Goal: Task Accomplishment & Management: Use online tool/utility

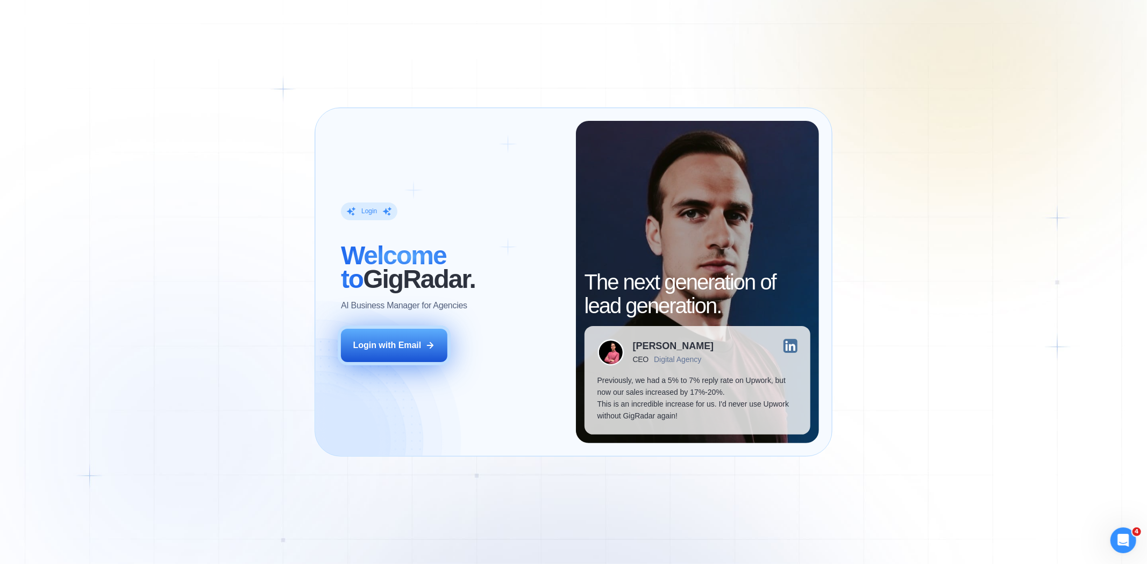
click at [374, 349] on div "Login with Email" at bounding box center [387, 346] width 68 height 12
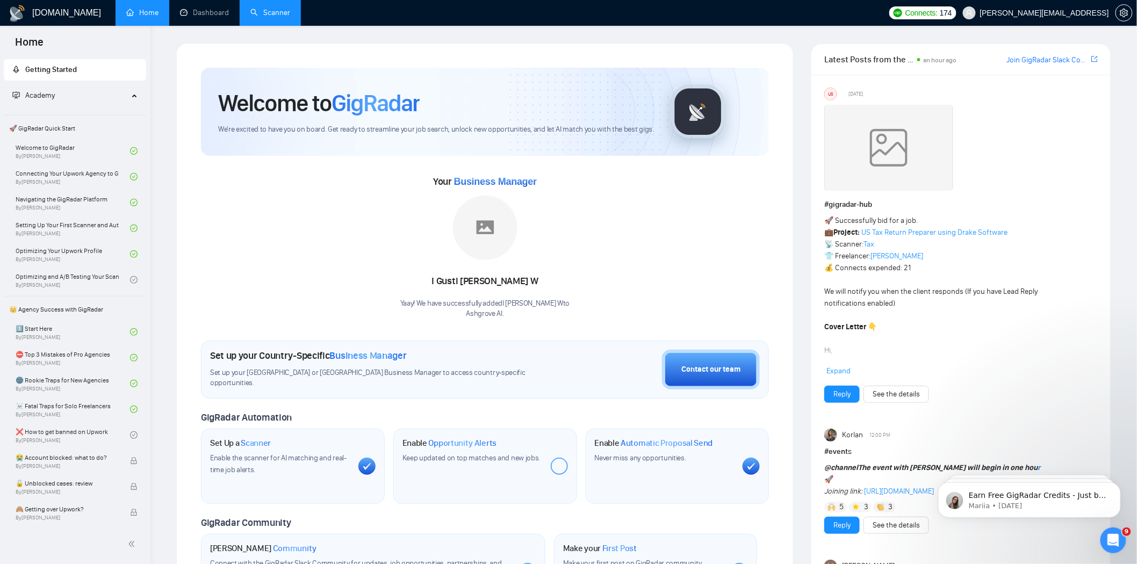
click at [250, 9] on link "Scanner" at bounding box center [270, 12] width 40 height 9
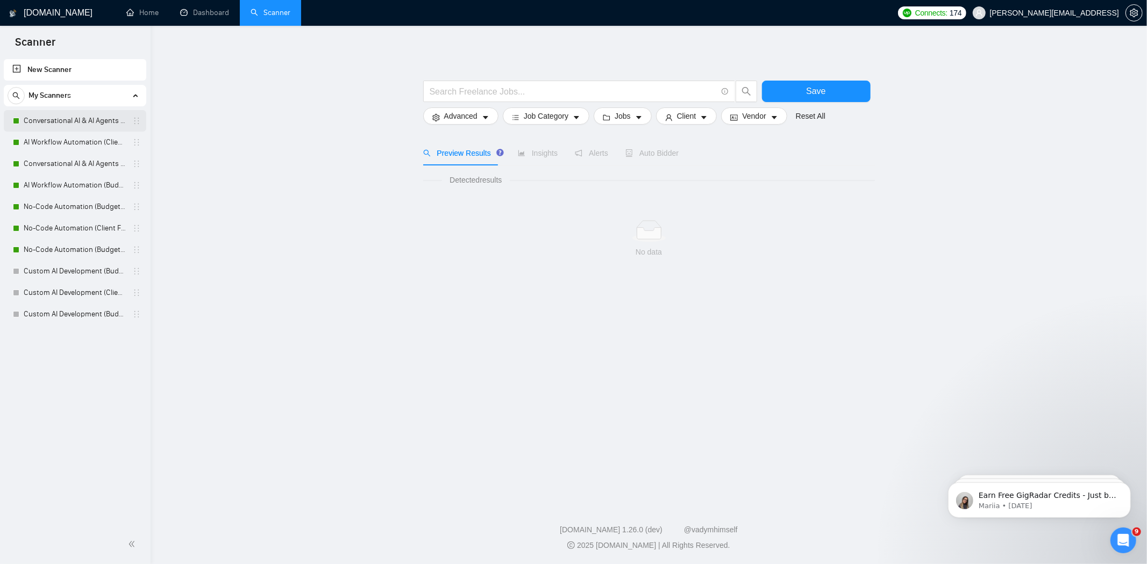
click at [74, 117] on link "Conversational AI & AI Agents (Client Filters)" at bounding box center [75, 121] width 102 height 22
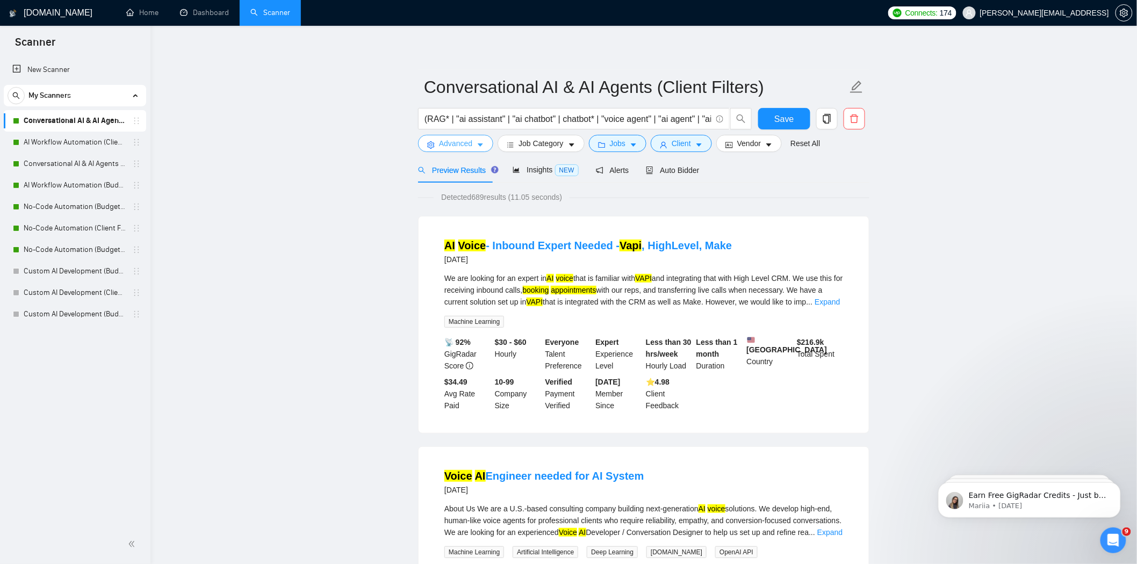
click at [459, 148] on span "Advanced" at bounding box center [455, 144] width 33 height 12
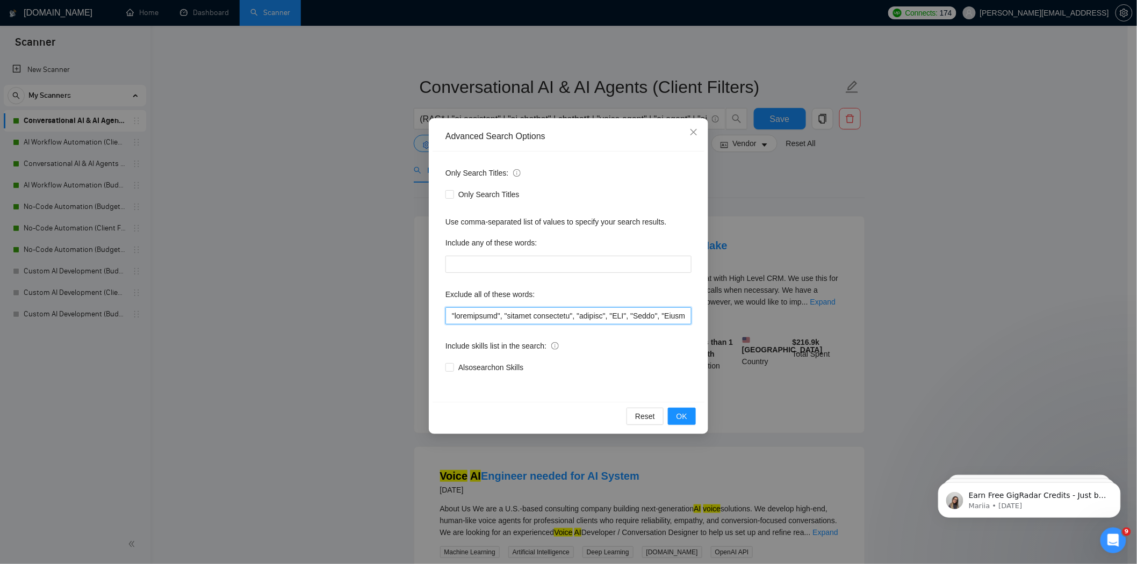
click at [450, 320] on input "text" at bounding box center [569, 315] width 246 height 17
paste input "“SEO expert”"
click at [456, 319] on input "text" at bounding box center [569, 315] width 246 height 17
click at [493, 316] on input "text" at bounding box center [569, 315] width 246 height 17
type input ""SEO expert" , "squarespace", "content strategist", "startup", "CMO", "Teach", …"
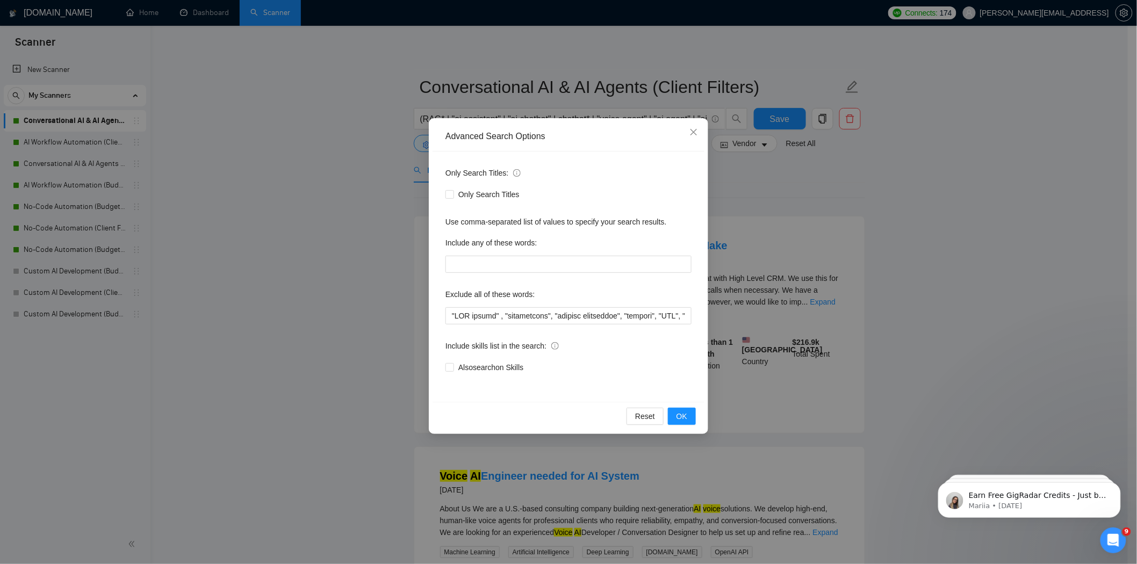
click at [593, 345] on div "Include skills list in the search:" at bounding box center [569, 349] width 246 height 22
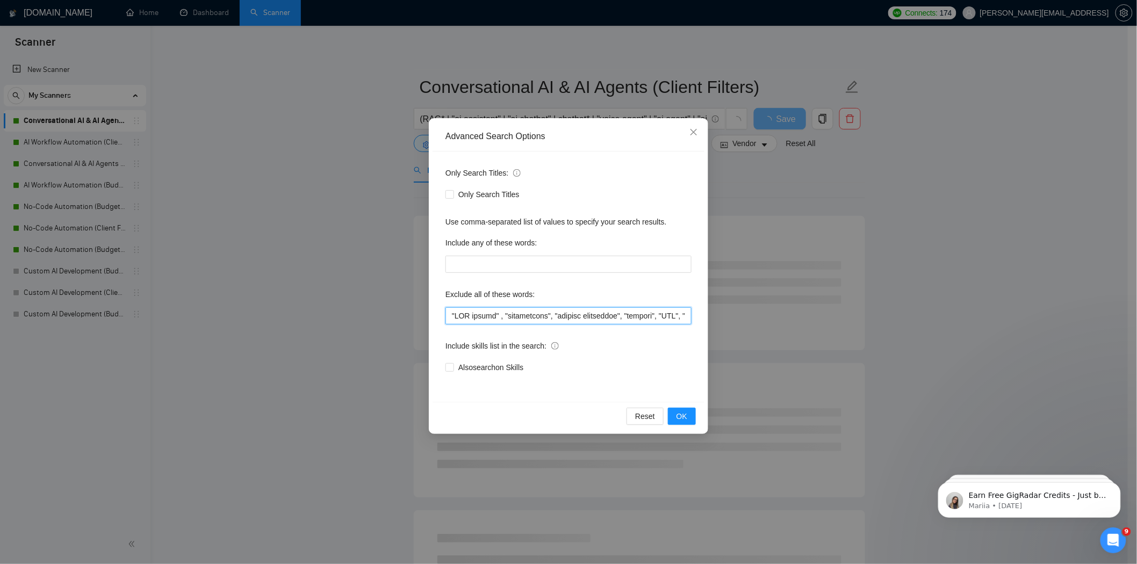
drag, startPoint x: 495, startPoint y: 317, endPoint x: 450, endPoint y: 317, distance: 44.6
click at [450, 317] on input "text" at bounding box center [569, 315] width 246 height 17
drag, startPoint x: 499, startPoint y: 315, endPoint x: 445, endPoint y: 316, distance: 53.8
click at [446, 316] on input "text" at bounding box center [569, 315] width 246 height 17
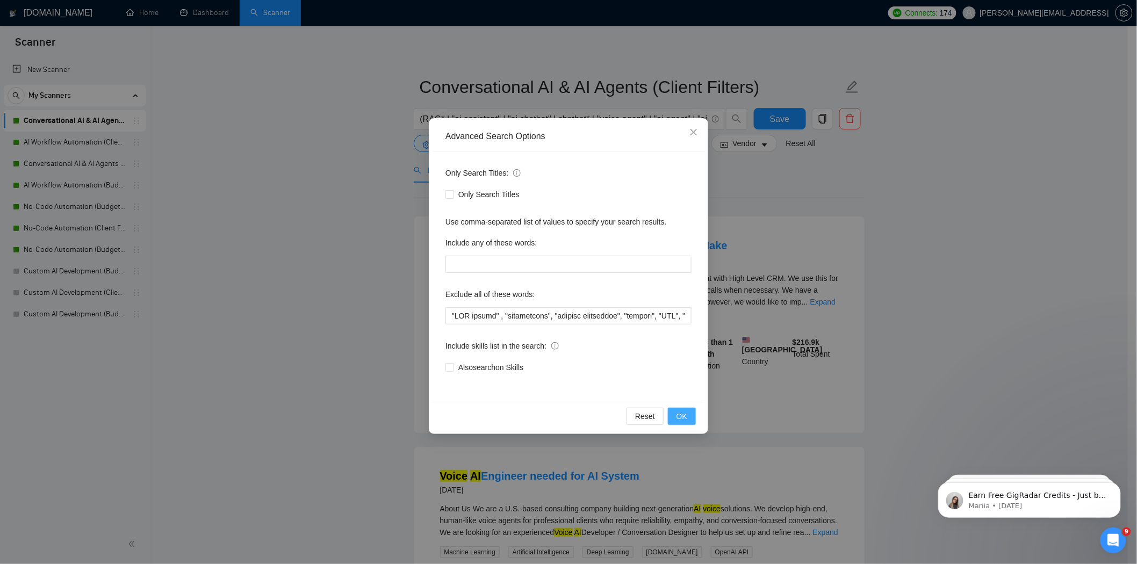
click at [686, 415] on span "OK" at bounding box center [682, 417] width 11 height 12
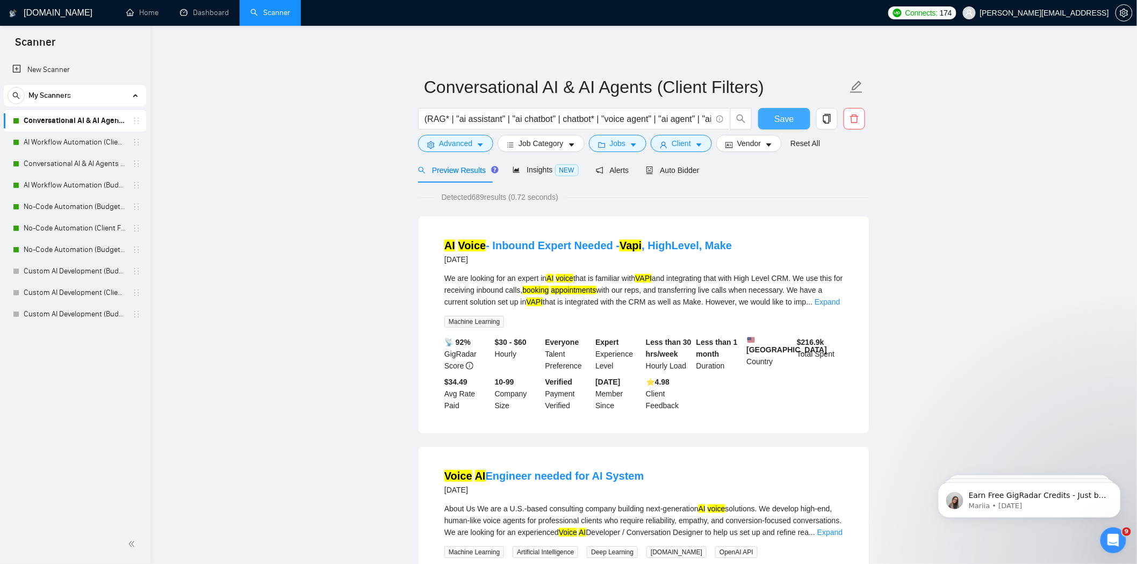
click at [789, 120] on span "Save" at bounding box center [784, 118] width 19 height 13
click at [74, 146] on link "AI Workflow Automation (Client Filters)" at bounding box center [75, 143] width 102 height 22
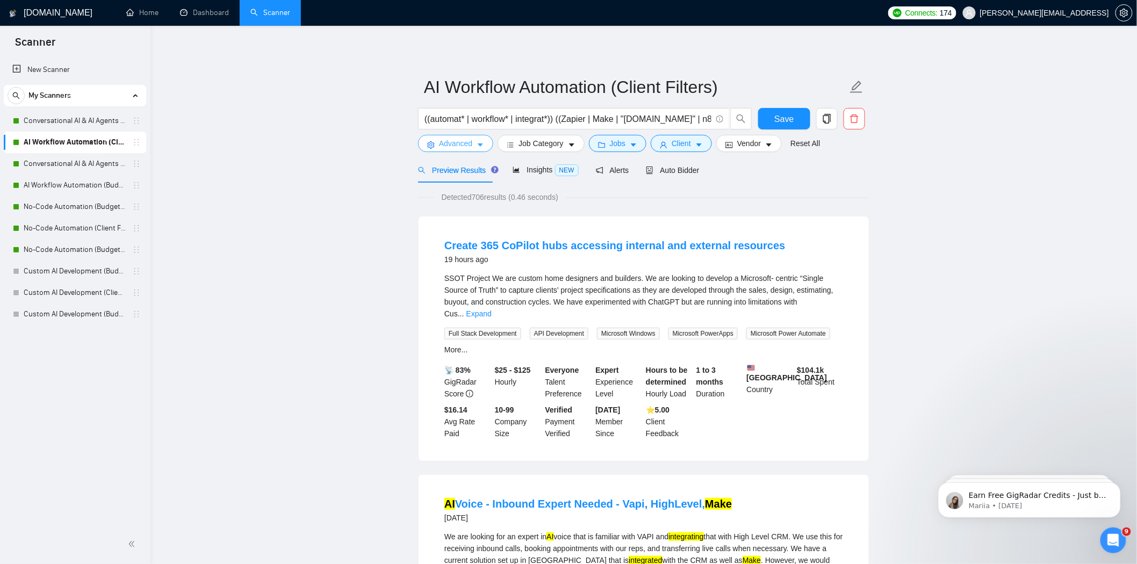
click at [465, 147] on span "Advanced" at bounding box center [455, 144] width 33 height 12
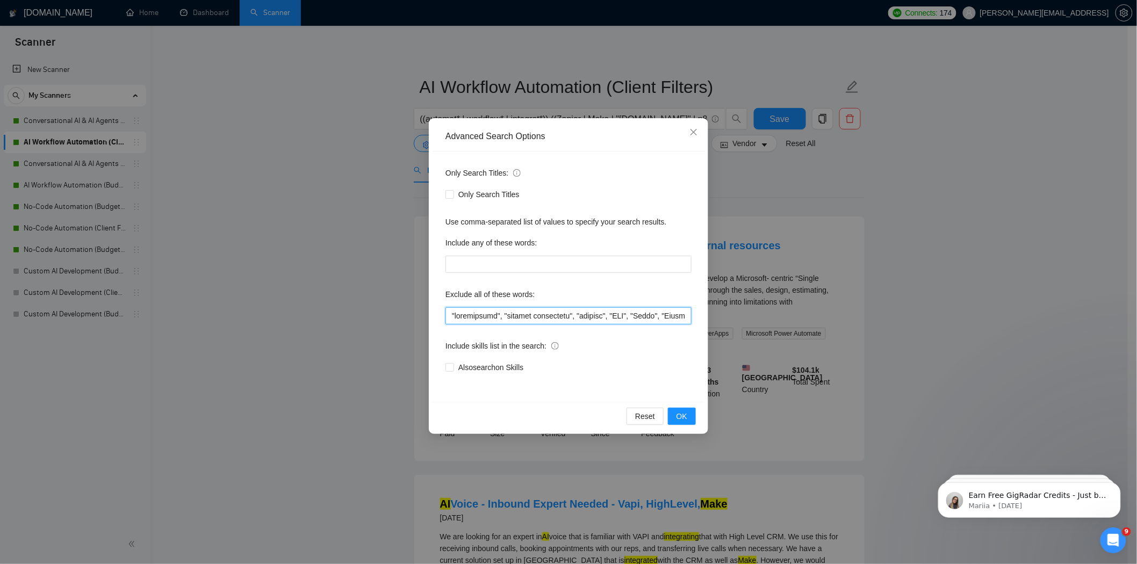
click at [448, 314] on input "text" at bounding box center [569, 315] width 246 height 17
paste input ""SEO expert" ,"
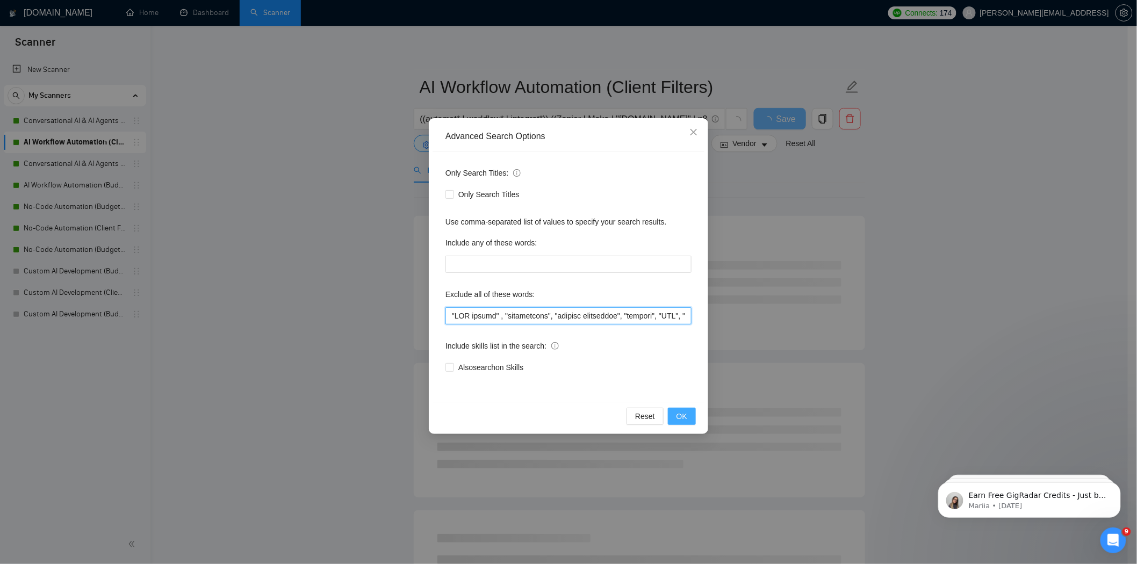
type input ""SEO expert" , "squarespace", "content strategist", "startup", "CMO", "Teach", …"
click at [675, 416] on button "OK" at bounding box center [682, 416] width 28 height 17
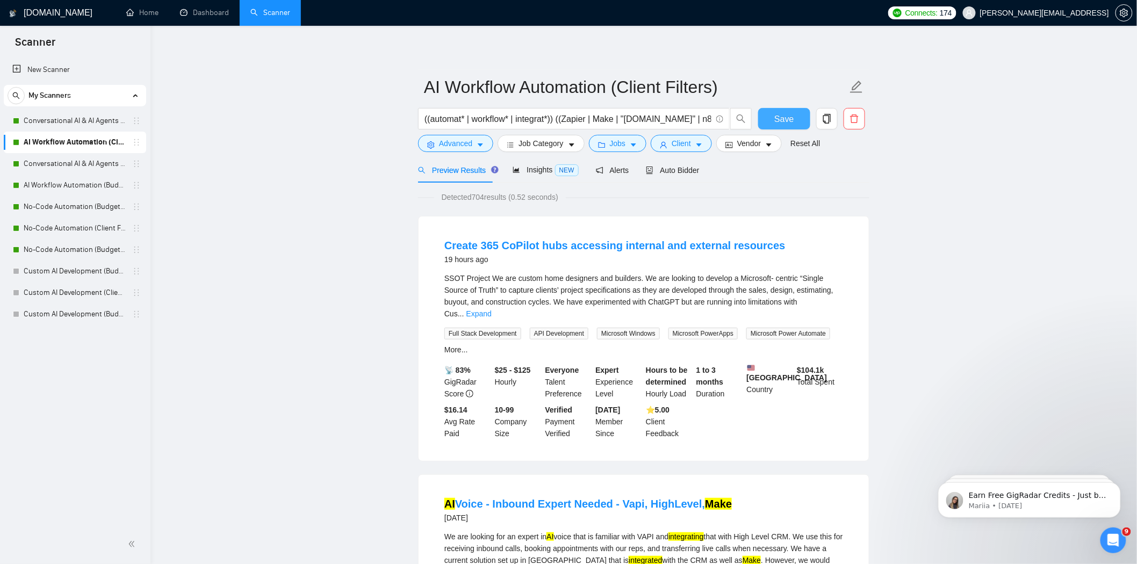
click at [786, 124] on span "Save" at bounding box center [784, 118] width 19 height 13
click at [52, 159] on link "Conversational AI & AI Agents (Budget Filters)" at bounding box center [75, 164] width 102 height 22
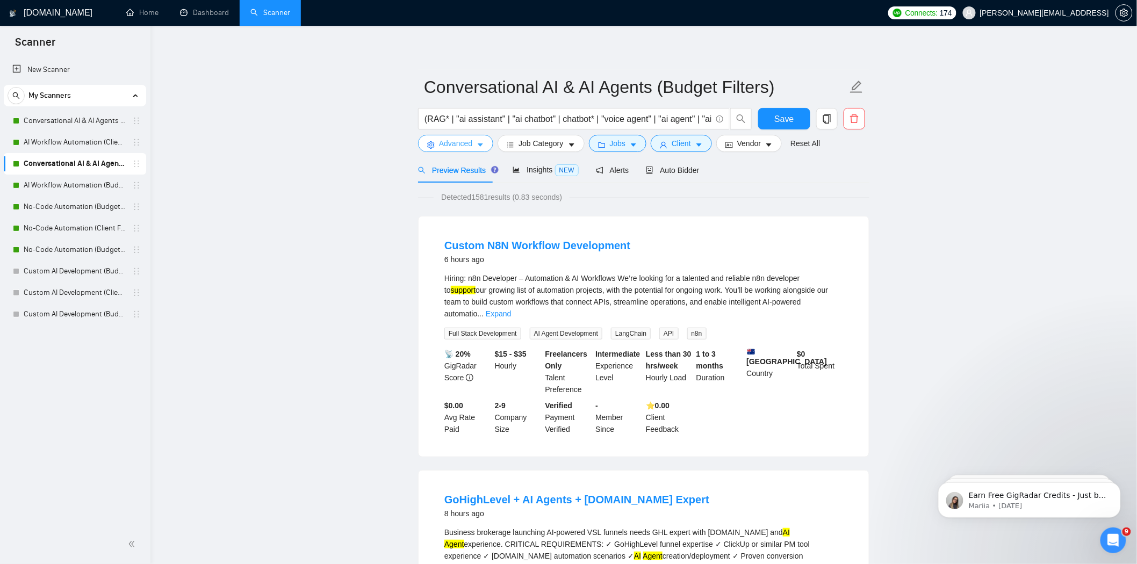
click at [468, 152] on button "Advanced" at bounding box center [455, 143] width 75 height 17
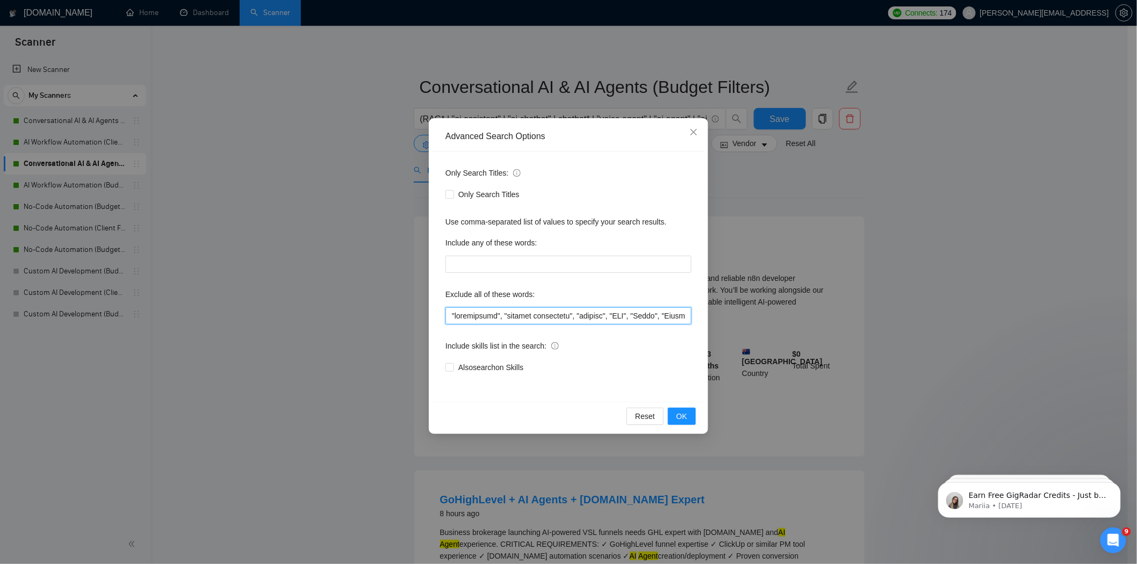
click at [454, 319] on input "text" at bounding box center [569, 315] width 246 height 17
click at [452, 317] on input "text" at bounding box center [569, 315] width 246 height 17
paste input ""SEO expert" ,"
type input ""SEO expert" , "squarespace", "content strategist", "startup", "CMO", "Teach", …"
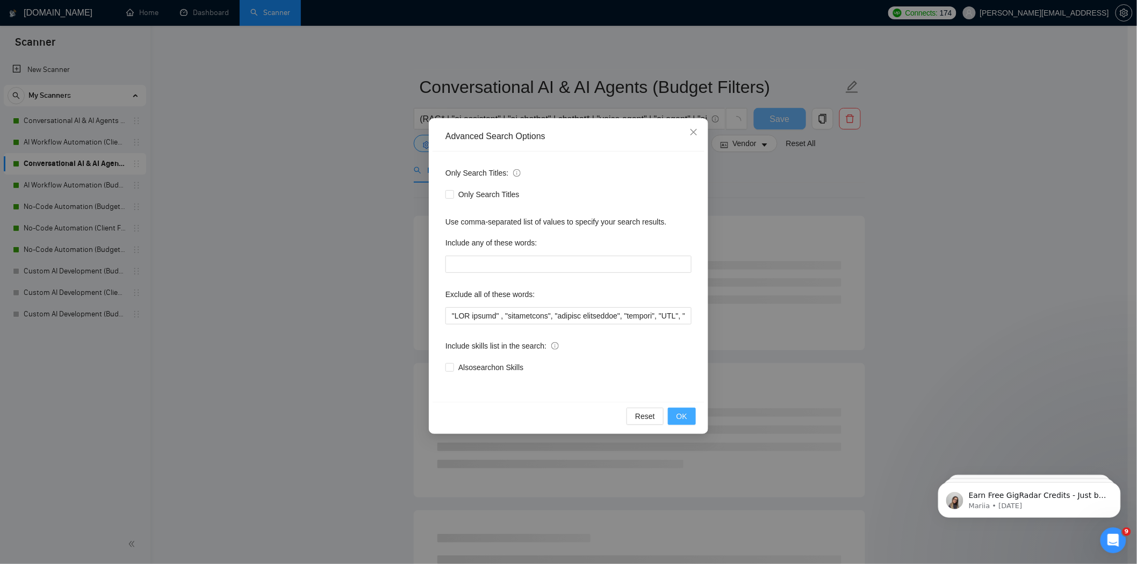
click at [675, 413] on button "OK" at bounding box center [682, 416] width 28 height 17
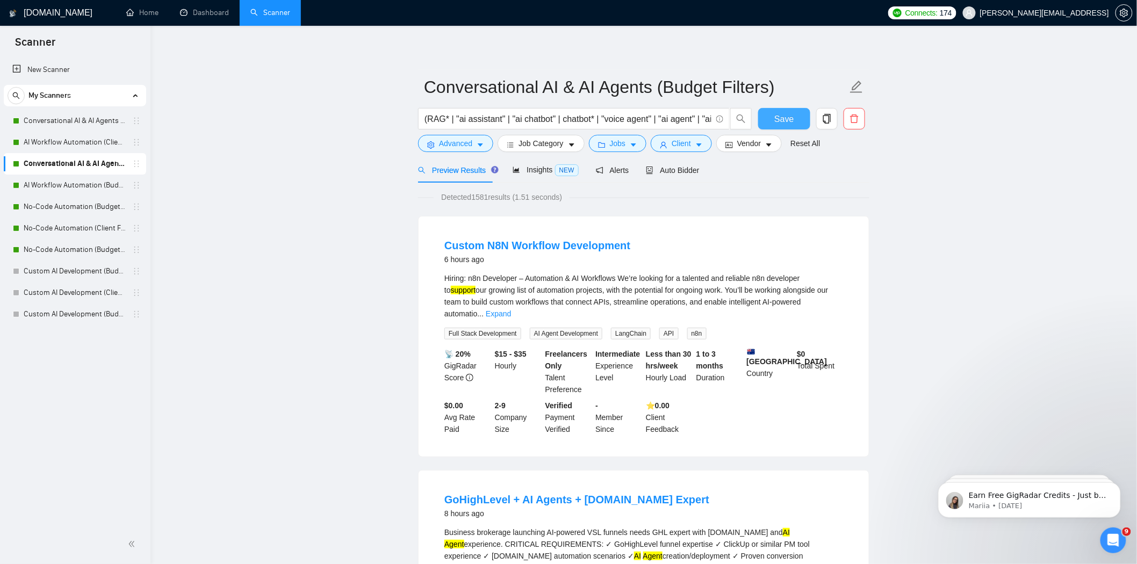
click at [771, 124] on button "Save" at bounding box center [784, 119] width 52 height 22
click at [88, 190] on link "AI Workflow Automation (Budget Filters)" at bounding box center [75, 186] width 102 height 22
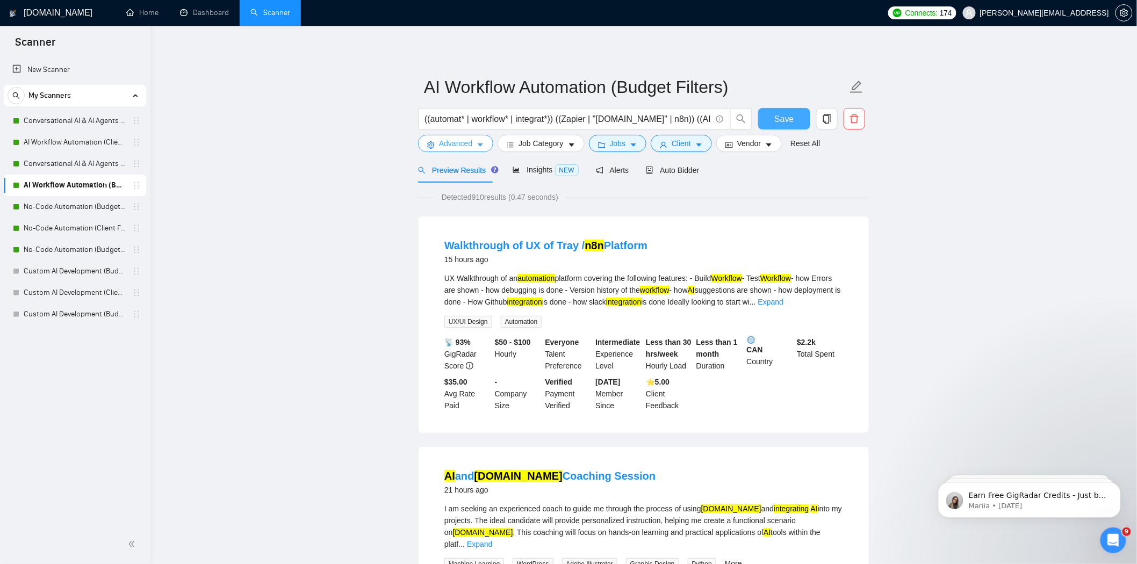
click at [467, 148] on span "Advanced" at bounding box center [455, 144] width 33 height 12
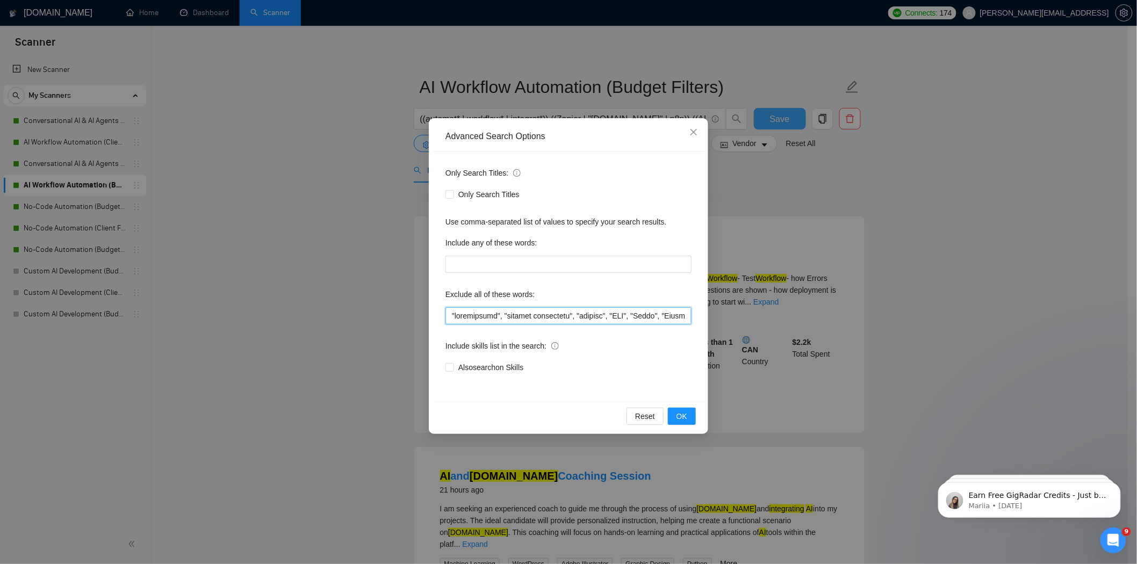
click at [452, 316] on input "text" at bounding box center [569, 315] width 246 height 17
paste input ""SEO expert" ,"
type input ""SEO expert" , "squarespace", "content strategist", "startup", "CMO", "Teach", …"
click at [679, 418] on span "OK" at bounding box center [682, 417] width 11 height 12
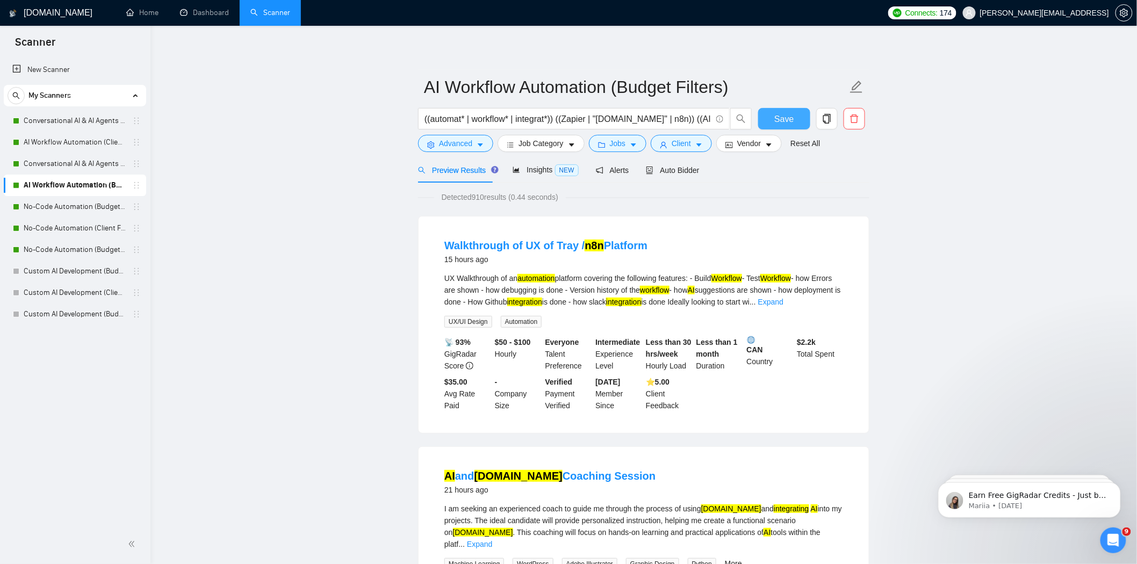
click at [770, 119] on button "Save" at bounding box center [784, 119] width 52 height 22
click at [83, 214] on link "No-Code Automation (Budget Filters)" at bounding box center [75, 207] width 102 height 22
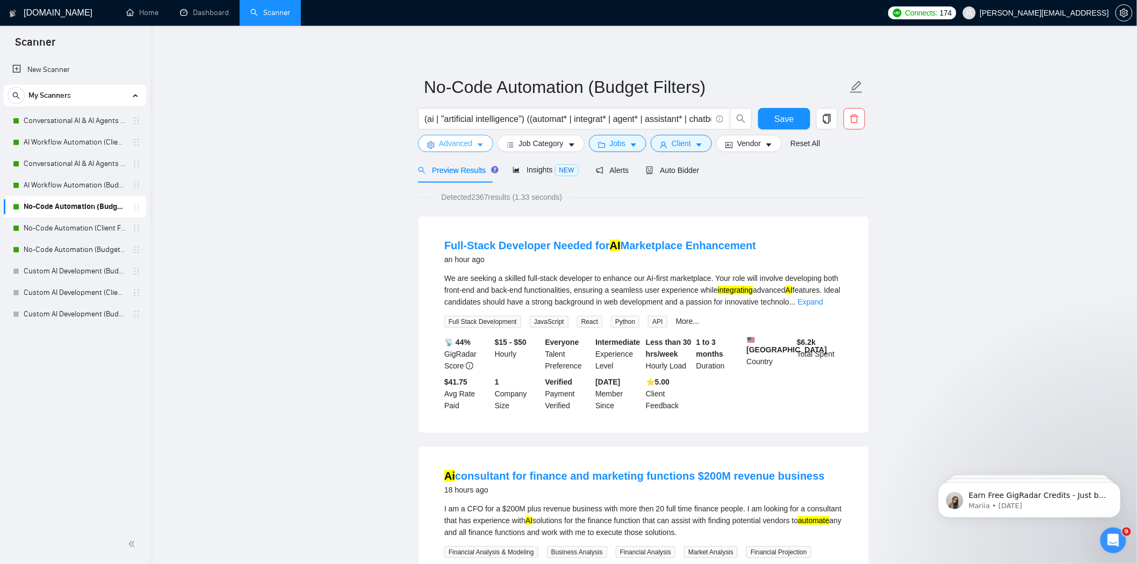
click at [469, 145] on span "Advanced" at bounding box center [455, 144] width 33 height 12
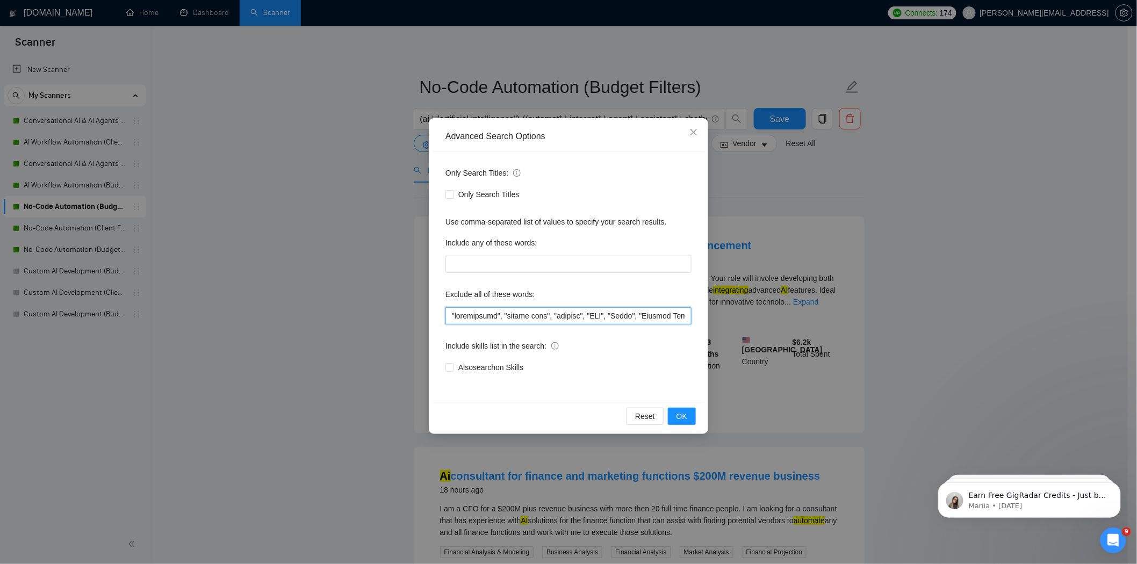
click at [452, 316] on input "text" at bounding box center [569, 315] width 246 height 17
paste input ""SEO expert" ,"
type input ""SEO expert" , "squarespace", "google home", "startup", "CMO", "Teach", "Paymen…"
click at [679, 410] on button "OK" at bounding box center [682, 416] width 28 height 17
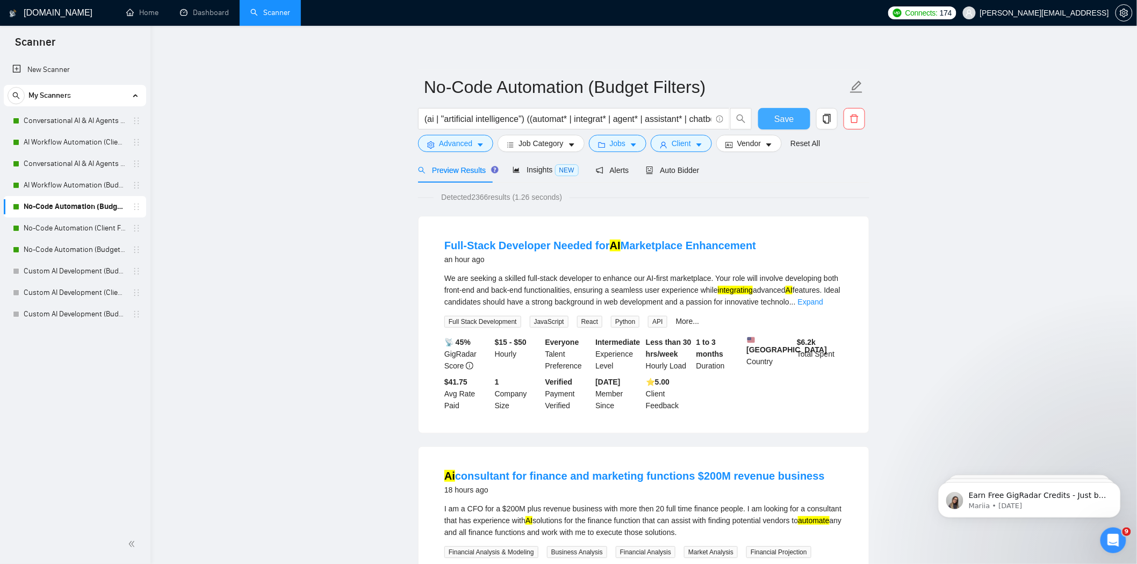
click at [775, 113] on button "Save" at bounding box center [784, 119] width 52 height 22
click at [59, 232] on link "No-Code Automation (Client Filters)" at bounding box center [75, 229] width 102 height 22
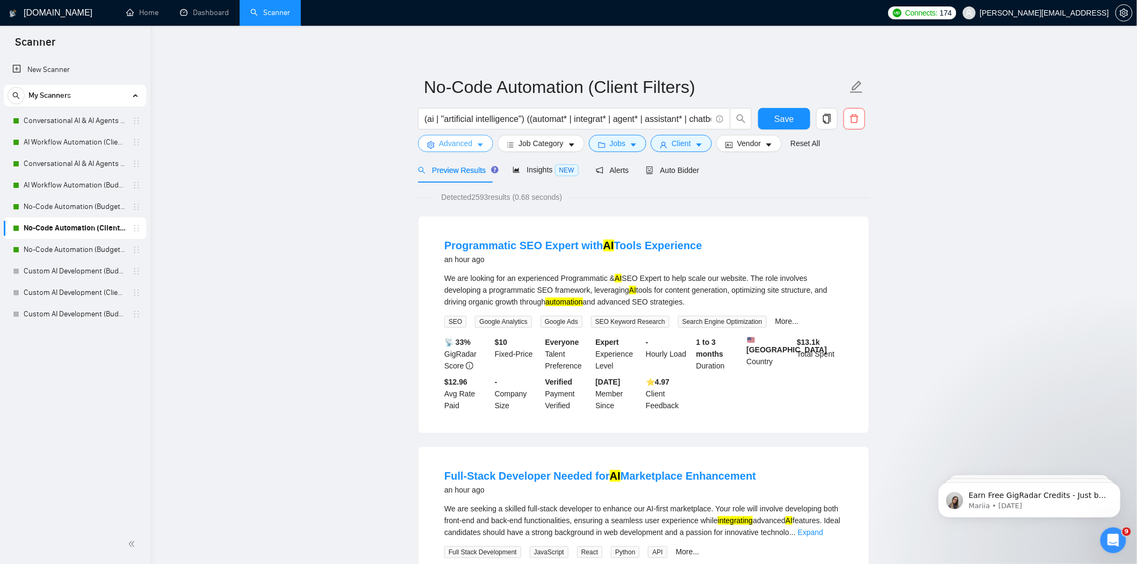
click at [470, 144] on span "Advanced" at bounding box center [455, 144] width 33 height 12
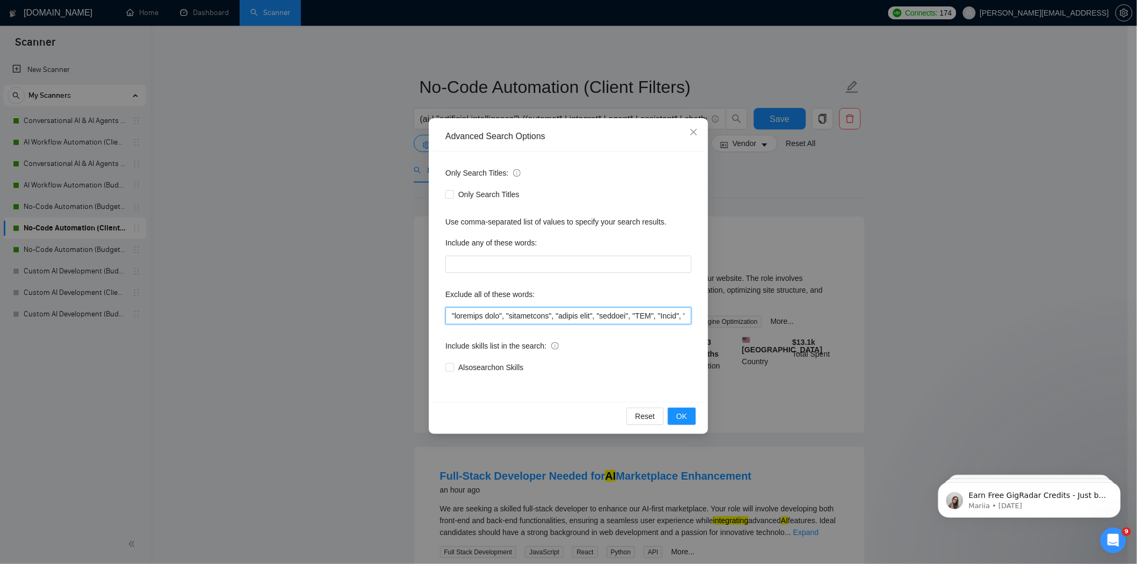
click at [450, 316] on input "text" at bounding box center [569, 315] width 246 height 17
paste input ""SEO expert" ,"
type input ""SEO expert" , "outreach list", "squarespace", "google home", "startup", "CMO",…"
click at [678, 419] on span "OK" at bounding box center [682, 417] width 11 height 12
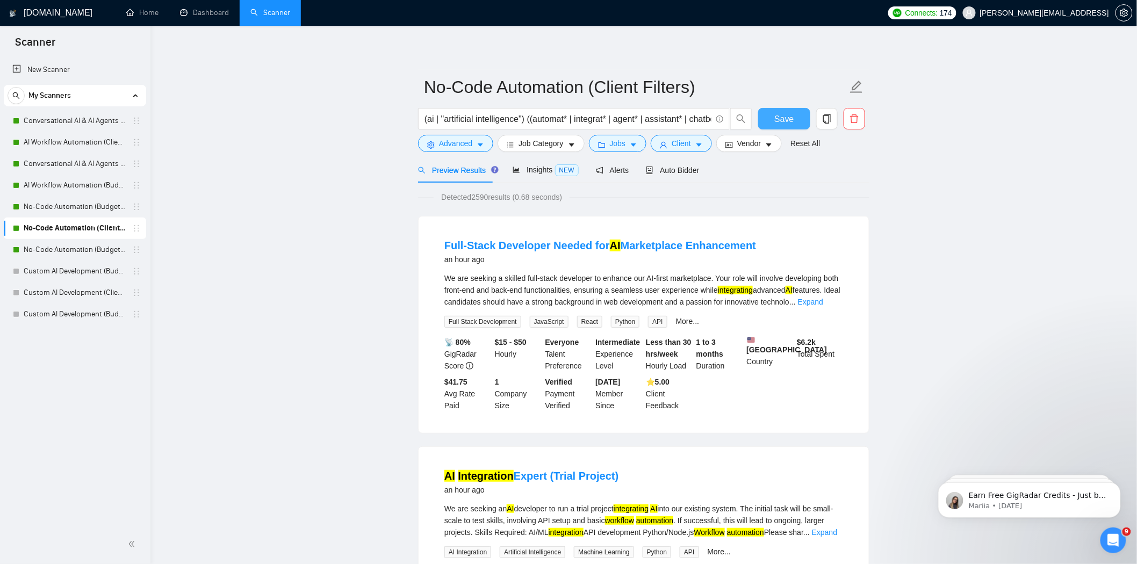
click at [785, 117] on span "Save" at bounding box center [784, 118] width 19 height 13
click at [96, 256] on link "No-Code Automation (Budget Filters W4, Aug)" at bounding box center [75, 250] width 102 height 22
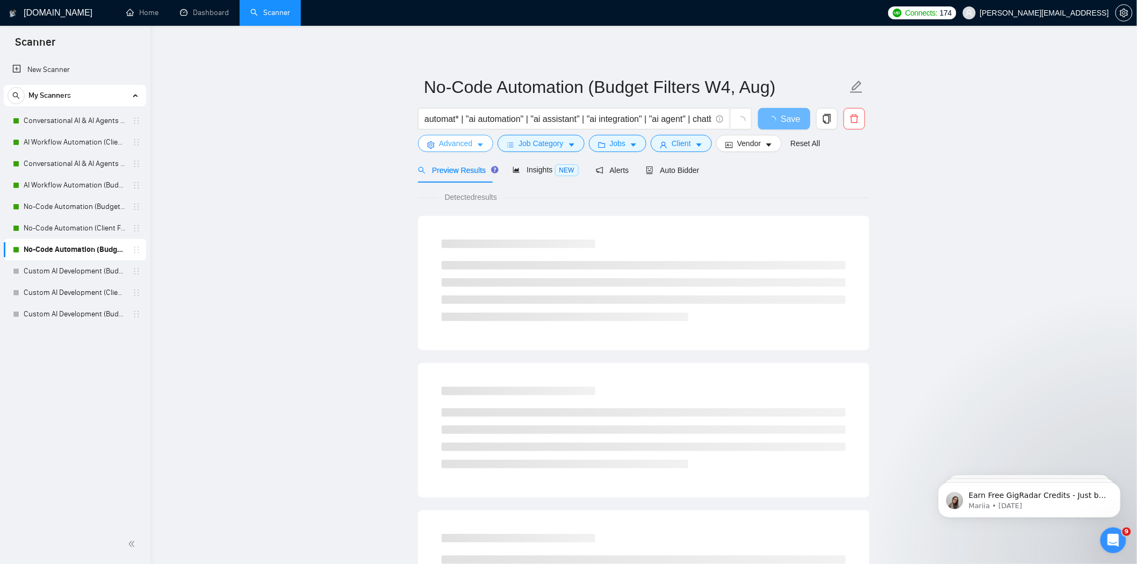
click at [453, 149] on button "Advanced" at bounding box center [455, 143] width 75 height 17
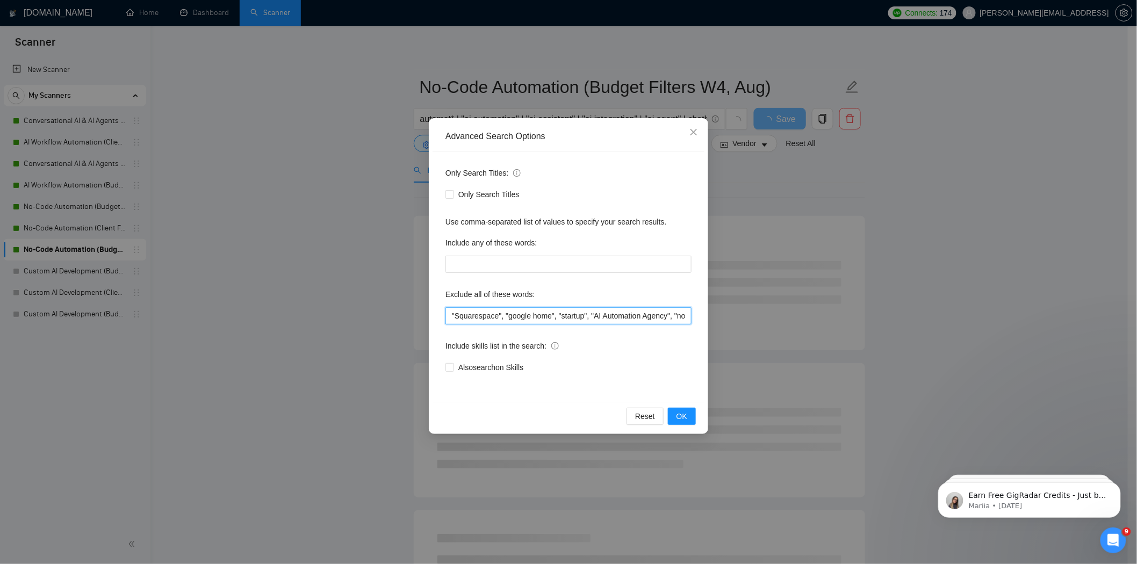
click at [453, 316] on input ""Squarespace", "google home", "startup", "AI Automation Agency", "no agency", "…" at bounding box center [569, 315] width 246 height 17
paste input ""SEO expert" ,"
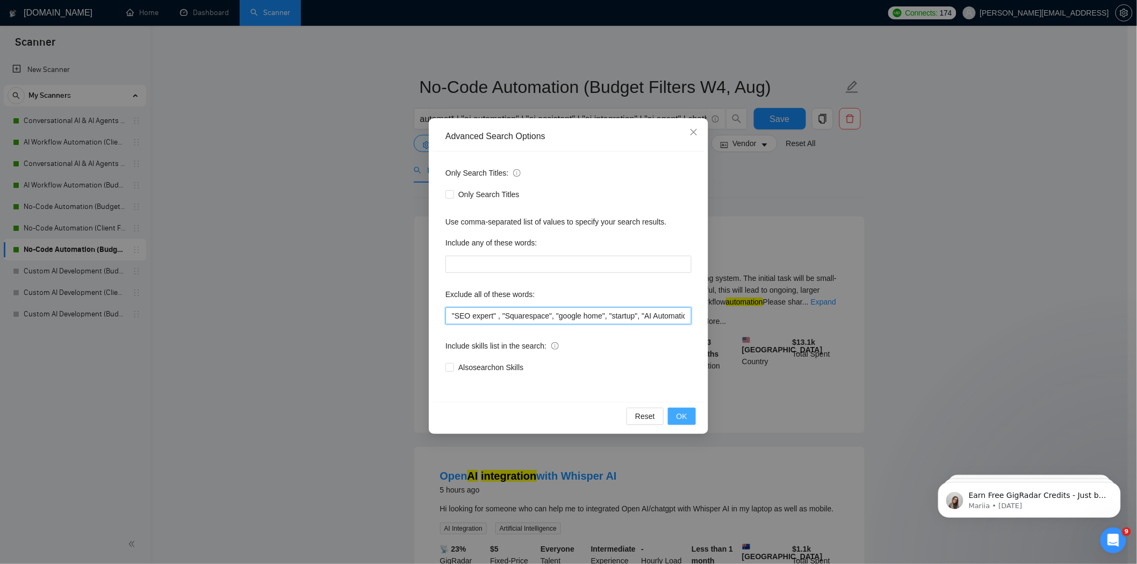
type input ""SEO expert" , "Squarespace", "google home", "startup", "AI Automation Agency",…"
click at [678, 416] on span "OK" at bounding box center [682, 417] width 11 height 12
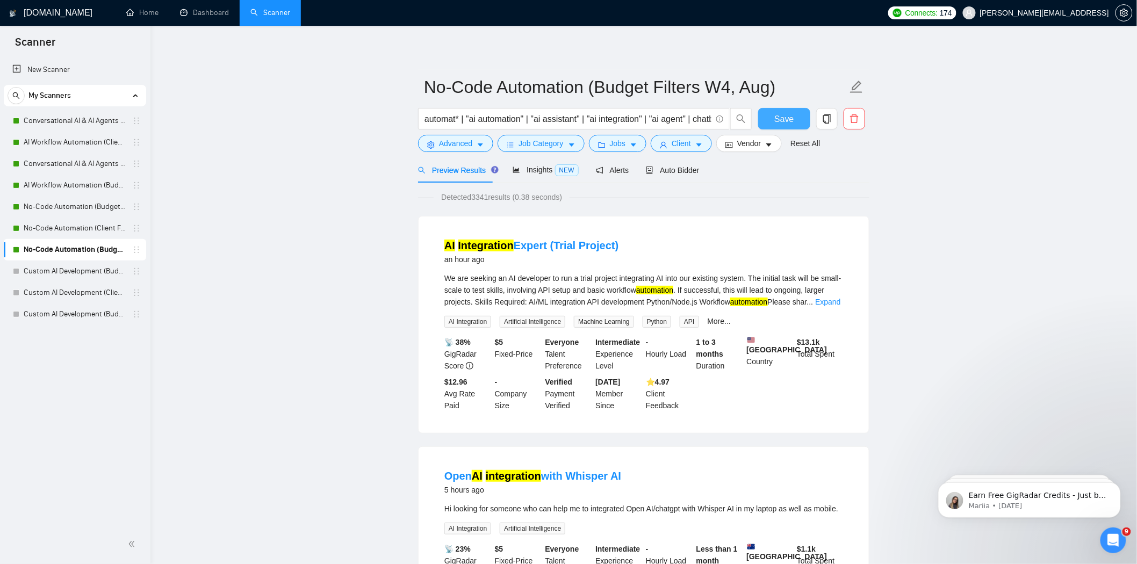
click at [786, 122] on span "Save" at bounding box center [784, 118] width 19 height 13
